Goal: Task Accomplishment & Management: Manage account settings

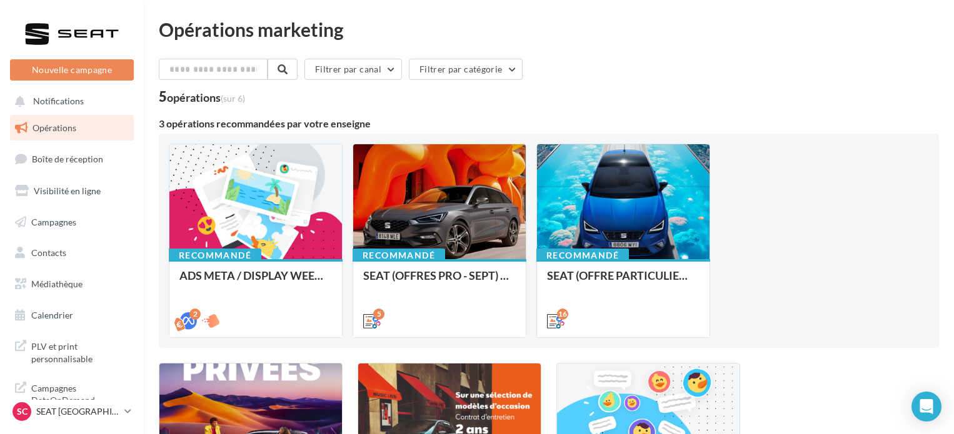
scroll to position [232, 0]
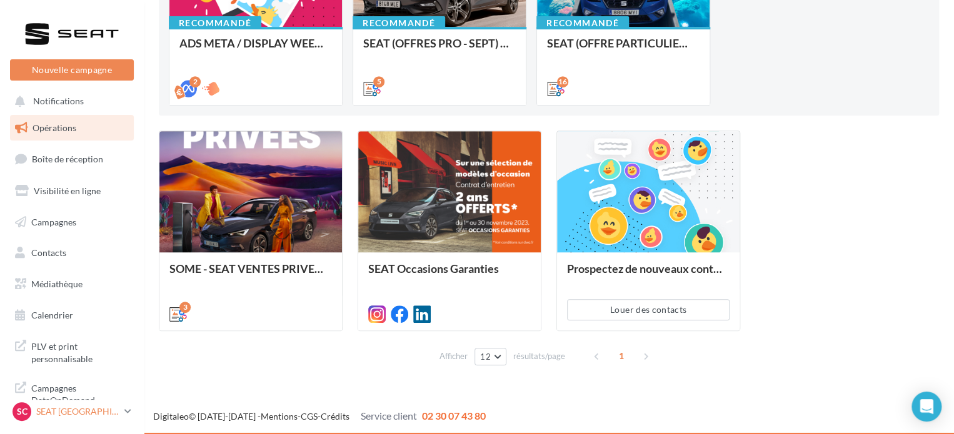
click at [54, 414] on p "SEAT [GEOGRAPHIC_DATA]" at bounding box center [77, 412] width 83 height 12
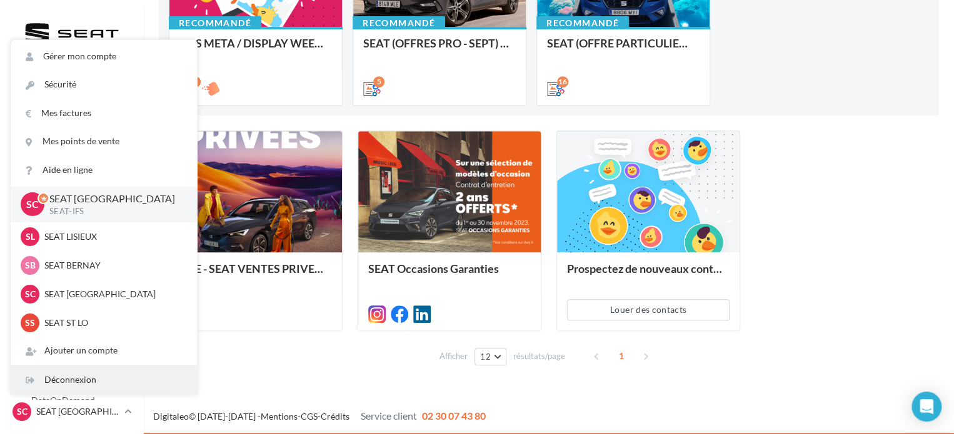
click at [66, 387] on div "Déconnexion" at bounding box center [104, 380] width 186 height 28
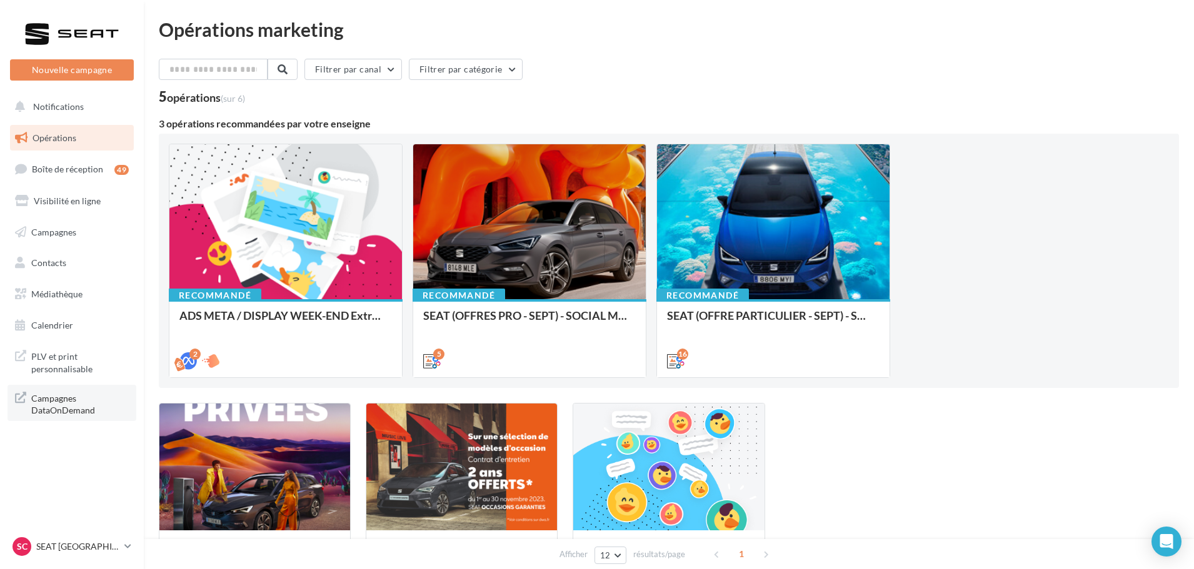
click at [39, 396] on span "Campagnes DataOnDemand" at bounding box center [79, 403] width 97 height 27
click at [84, 361] on span "PLV et print personnalisable" at bounding box center [79, 361] width 97 height 27
